Goal: Task Accomplishment & Management: Manage account settings

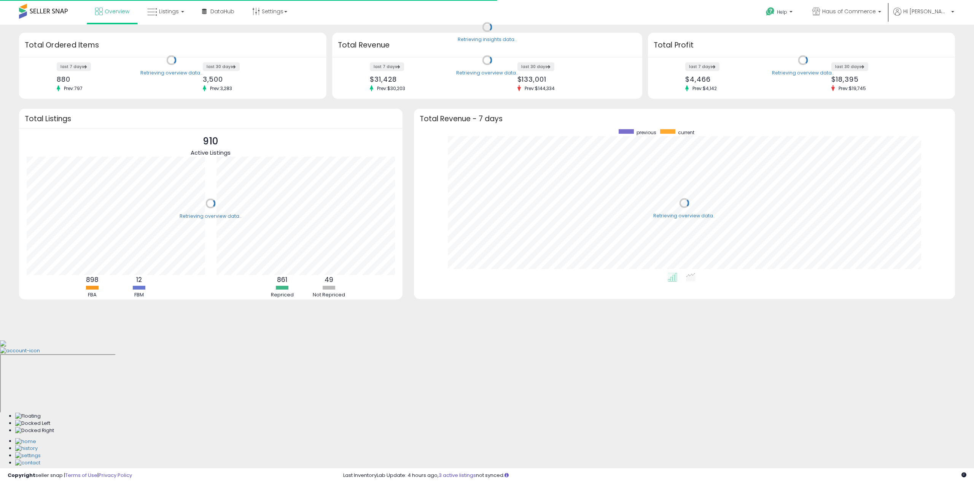
scroll to position [144, 526]
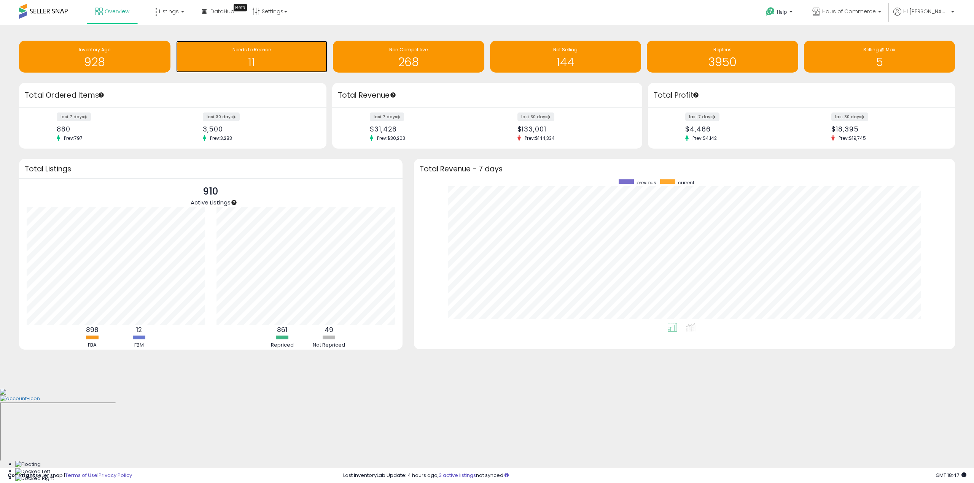
click at [246, 64] on h1 "11" at bounding box center [252, 62] width 144 height 13
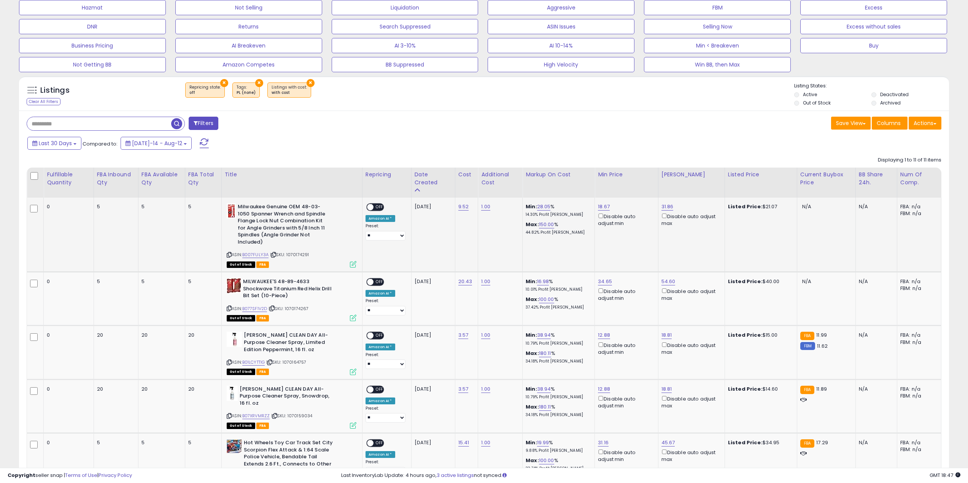
scroll to position [152, 0]
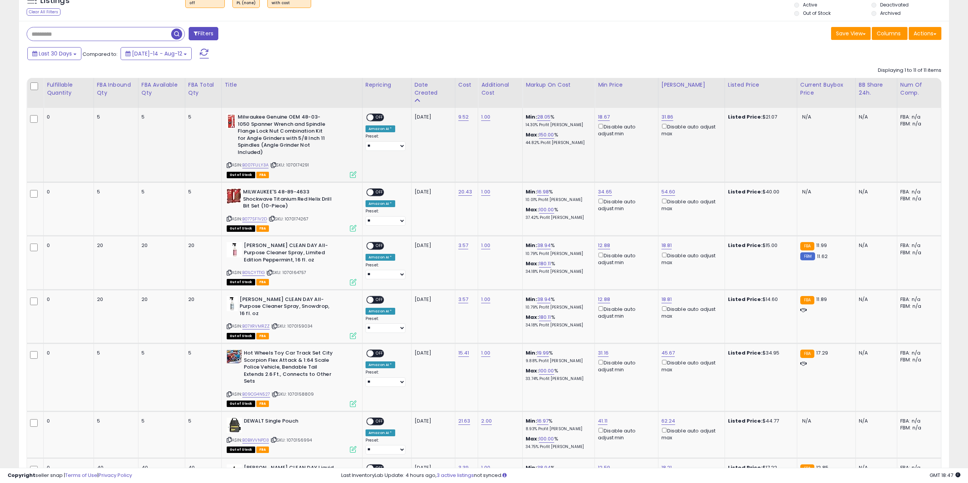
click at [372, 115] on span at bounding box center [370, 117] width 6 height 6
click at [378, 191] on span "OFF" at bounding box center [380, 192] width 12 height 6
click at [377, 119] on span "OFF" at bounding box center [380, 117] width 12 height 6
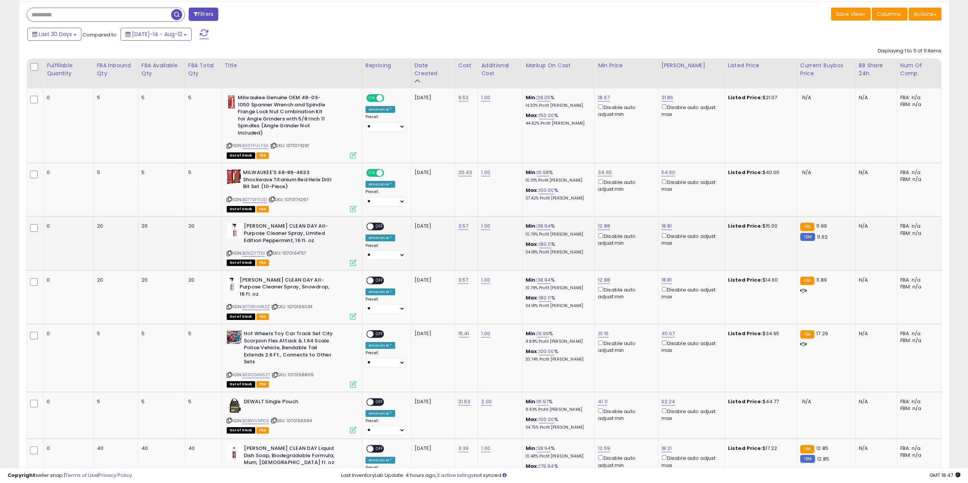
scroll to position [228, 0]
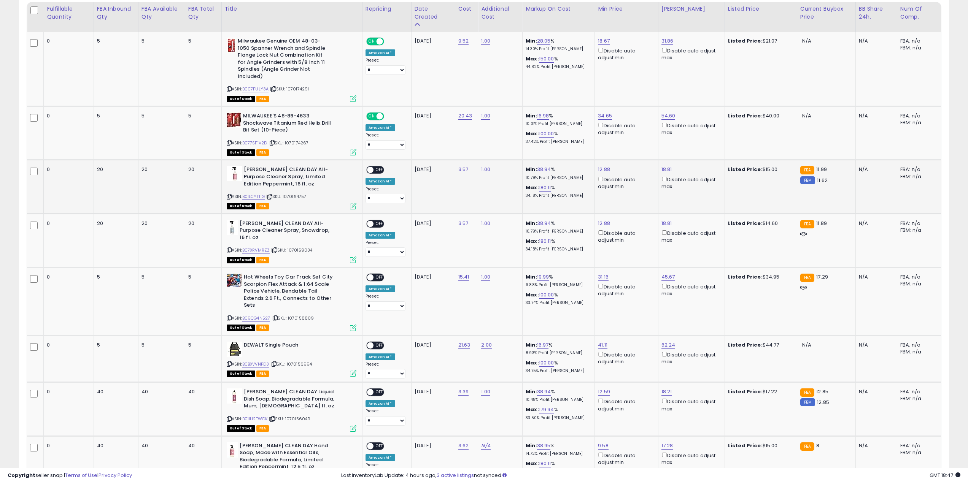
click at [380, 168] on span "OFF" at bounding box center [380, 170] width 12 height 6
click at [380, 221] on span "OFF" at bounding box center [380, 224] width 12 height 6
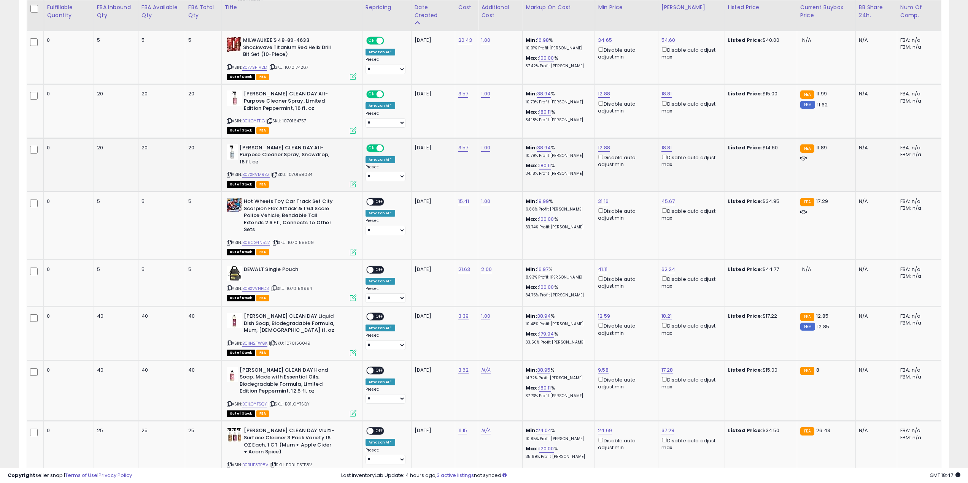
scroll to position [304, 0]
click at [380, 204] on span "OFF" at bounding box center [380, 202] width 12 height 6
click at [369, 268] on span at bounding box center [370, 269] width 6 height 6
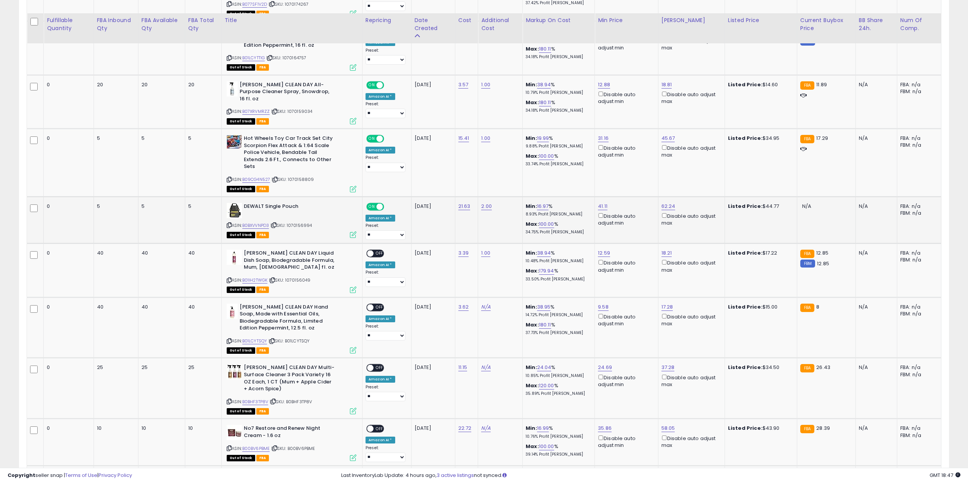
scroll to position [380, 0]
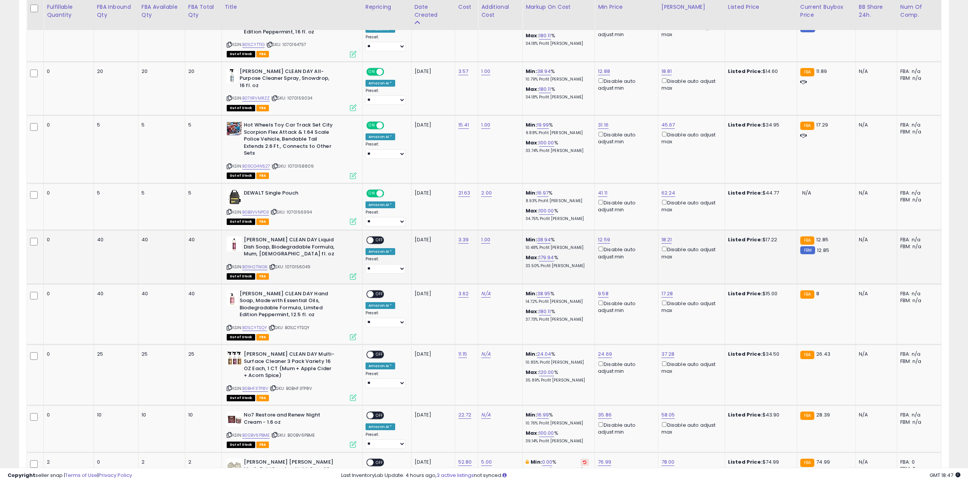
click at [378, 240] on span "OFF" at bounding box center [380, 240] width 12 height 6
click at [379, 296] on span "OFF" at bounding box center [380, 294] width 12 height 6
click at [488, 296] on link "N/A" at bounding box center [485, 294] width 9 height 8
type input "*"
click button "submit" at bounding box center [507, 274] width 13 height 11
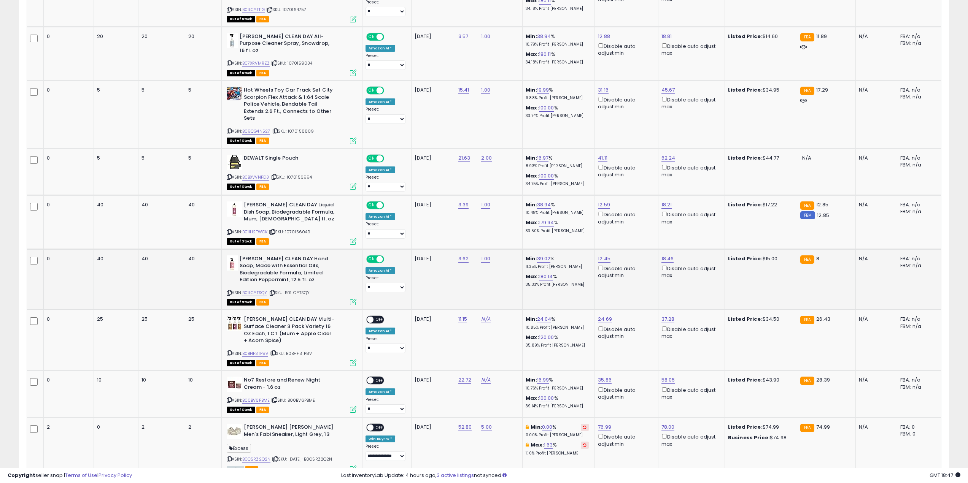
scroll to position [456, 0]
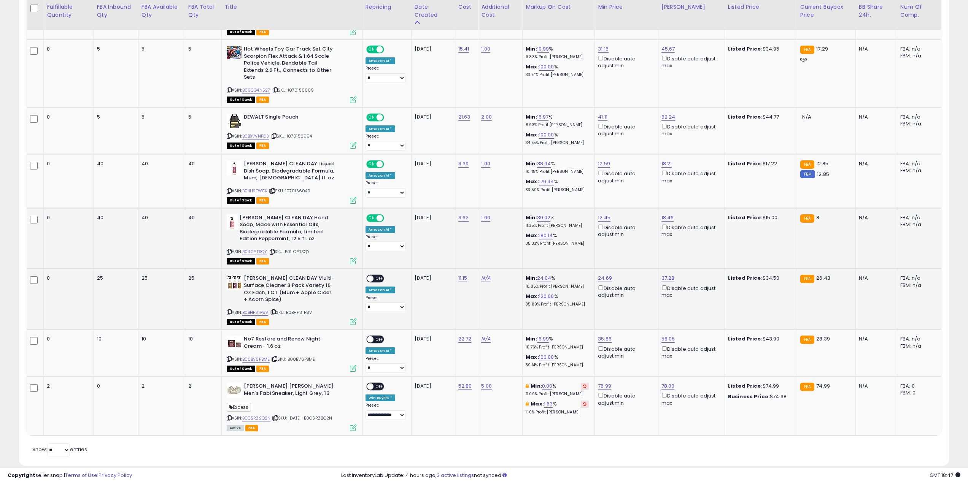
click at [376, 275] on div "ON OFF" at bounding box center [375, 279] width 18 height 8
click at [370, 283] on div "**********" at bounding box center [386, 293] width 40 height 37
click at [371, 281] on span at bounding box center [370, 279] width 6 height 6
click at [483, 276] on link "N/A" at bounding box center [485, 279] width 9 height 8
type input "****"
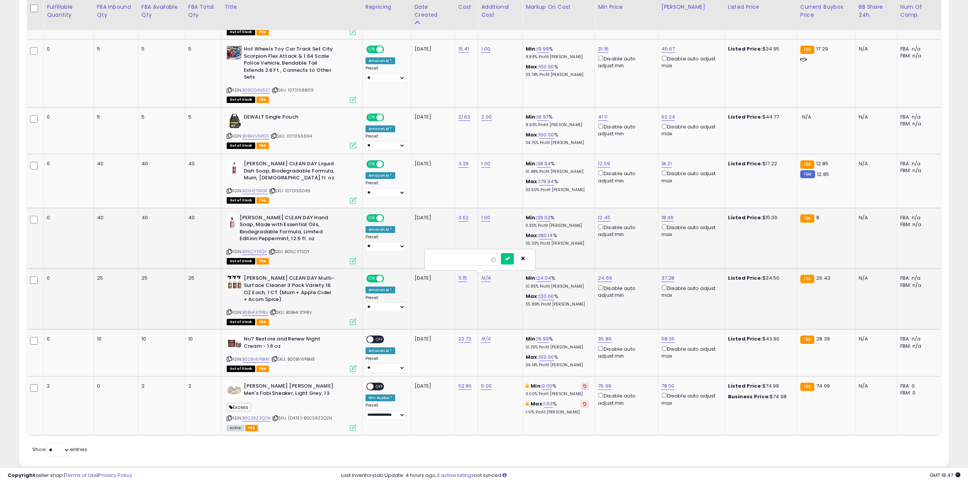
click button "submit" at bounding box center [507, 258] width 13 height 11
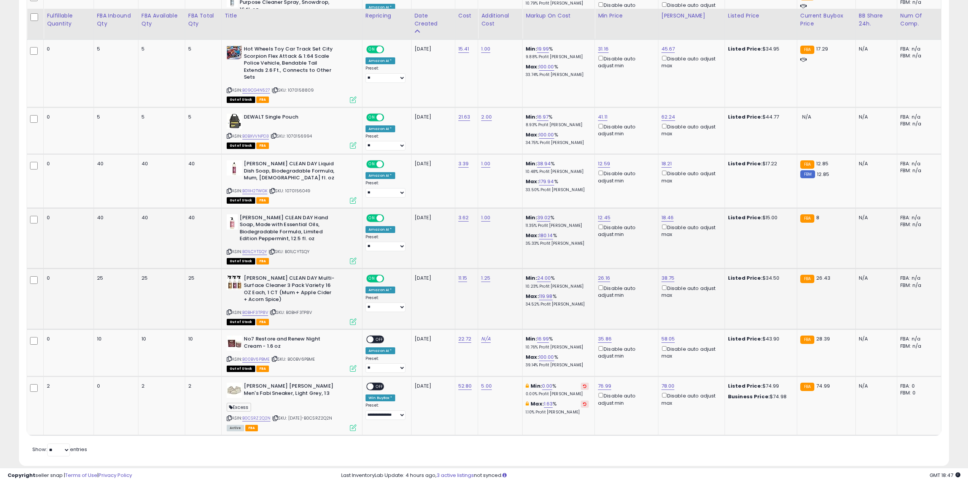
scroll to position [468, 0]
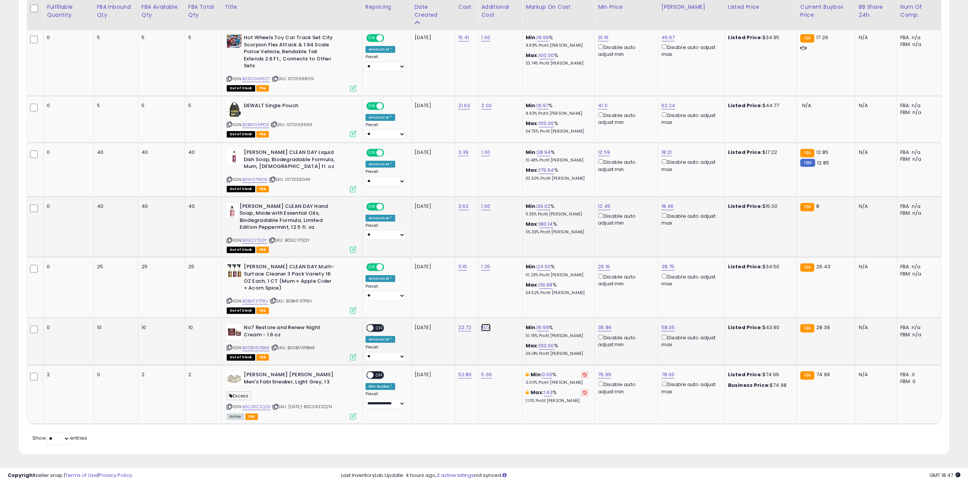
click at [485, 328] on link "N/A" at bounding box center [485, 328] width 9 height 8
type input "*"
click button "submit" at bounding box center [507, 308] width 13 height 11
click at [369, 327] on span at bounding box center [370, 328] width 6 height 6
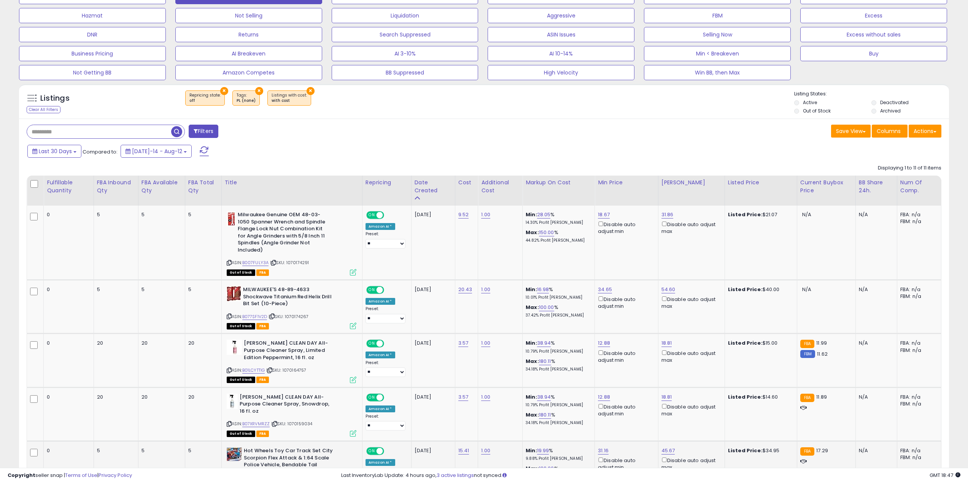
scroll to position [0, 0]
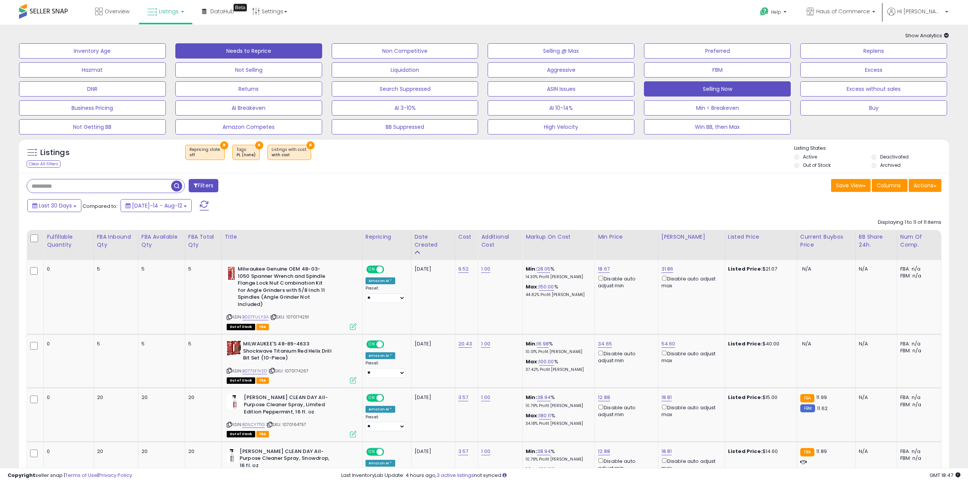
click at [742, 84] on button "Selling Now" at bounding box center [717, 88] width 147 height 15
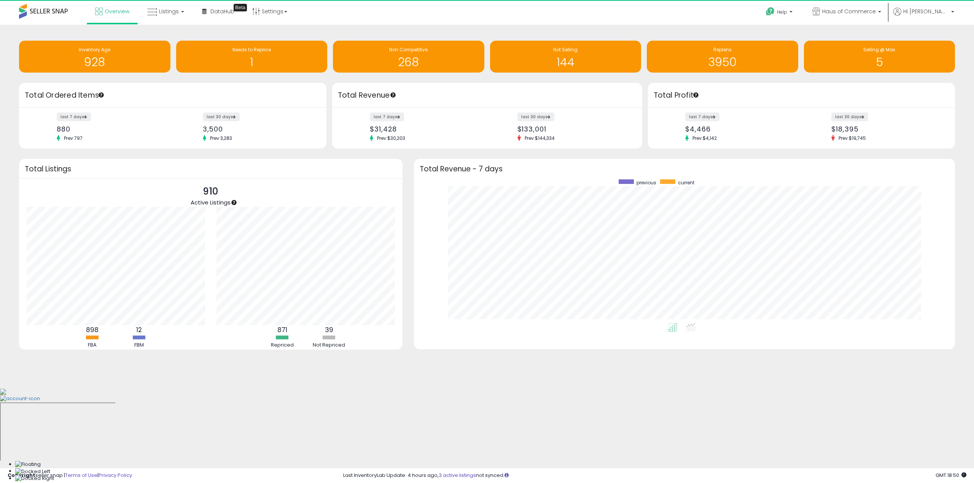
scroll to position [144, 526]
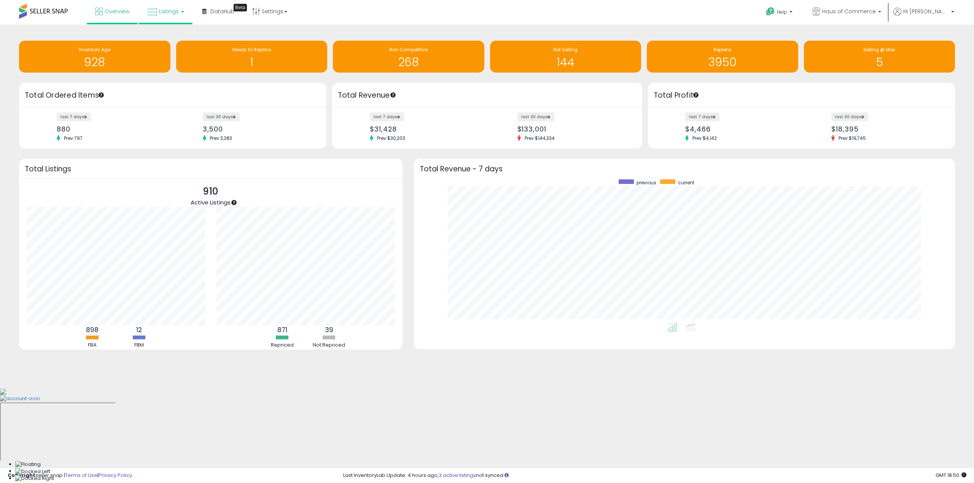
click at [163, 14] on span "Listings" at bounding box center [169, 12] width 20 height 8
click at [169, 41] on icon at bounding box center [171, 38] width 33 height 10
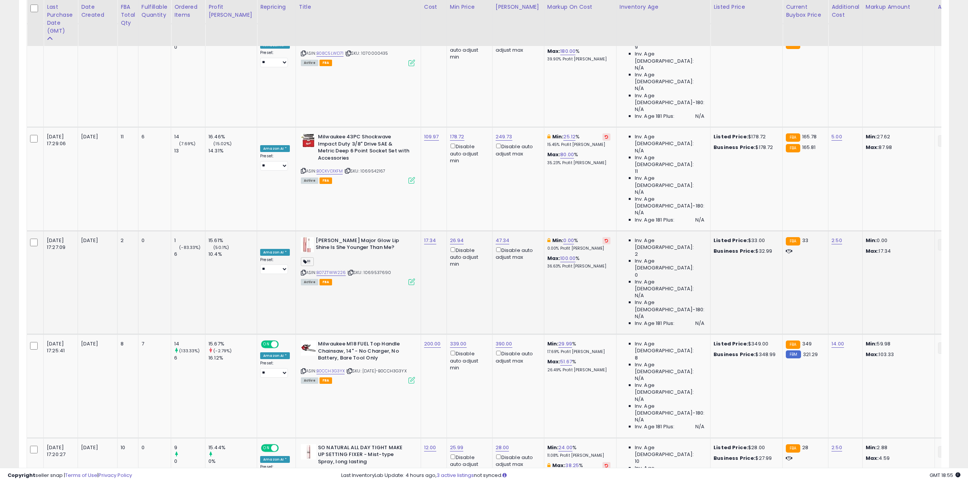
scroll to position [380, 0]
